Goal: Information Seeking & Learning: Learn about a topic

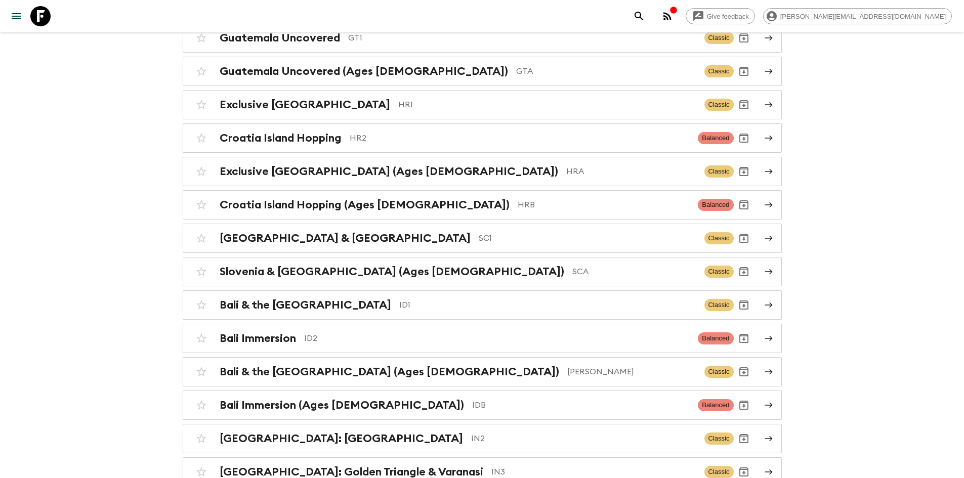
scroll to position [1701, 0]
click at [333, 332] on p "ID2" at bounding box center [497, 338] width 386 height 12
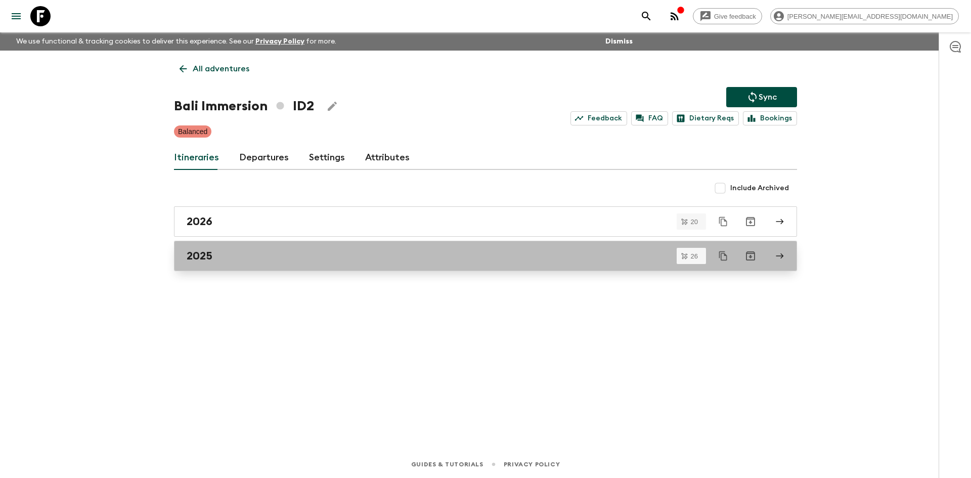
click at [211, 256] on h2 "2025" at bounding box center [200, 255] width 26 height 13
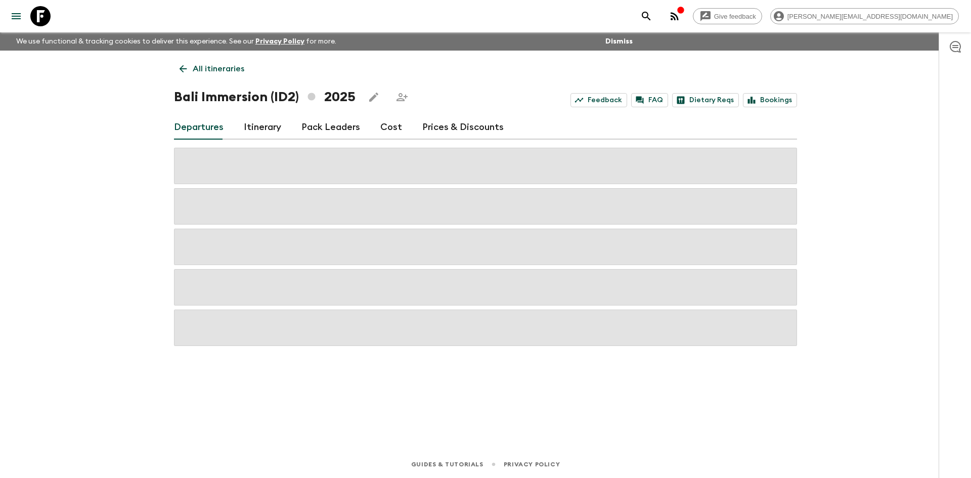
click at [266, 129] on link "Itinerary" at bounding box center [262, 127] width 37 height 24
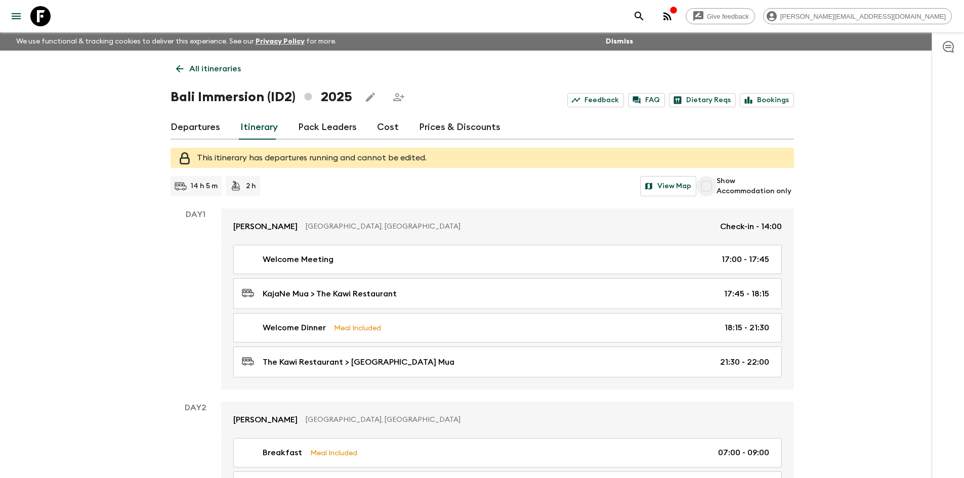
click at [707, 184] on input "Show Accommodation only" at bounding box center [706, 186] width 20 height 20
checkbox input "true"
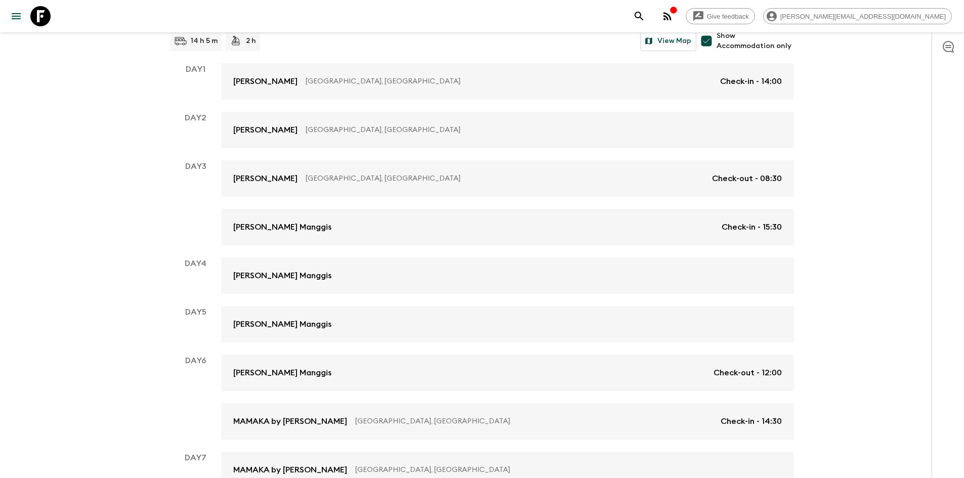
scroll to position [162, 0]
